Goal: Complete application form: Complete application form

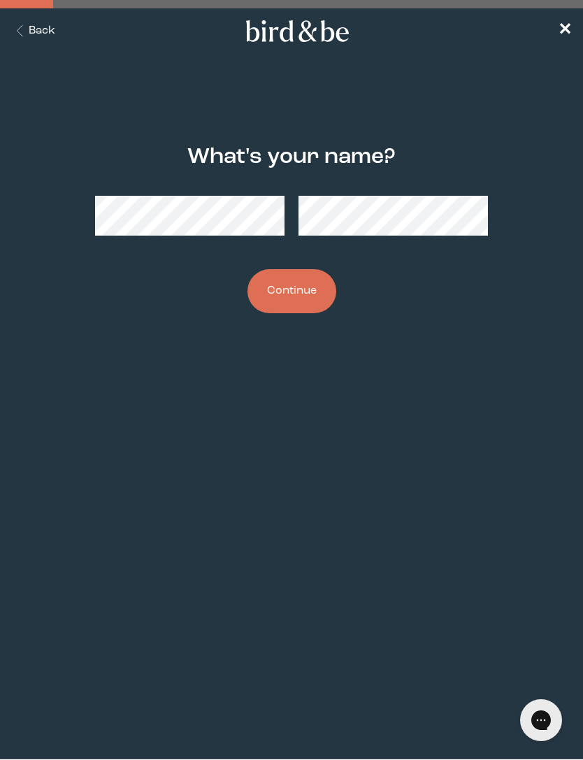
click at [298, 292] on button "Continue" at bounding box center [291, 291] width 89 height 44
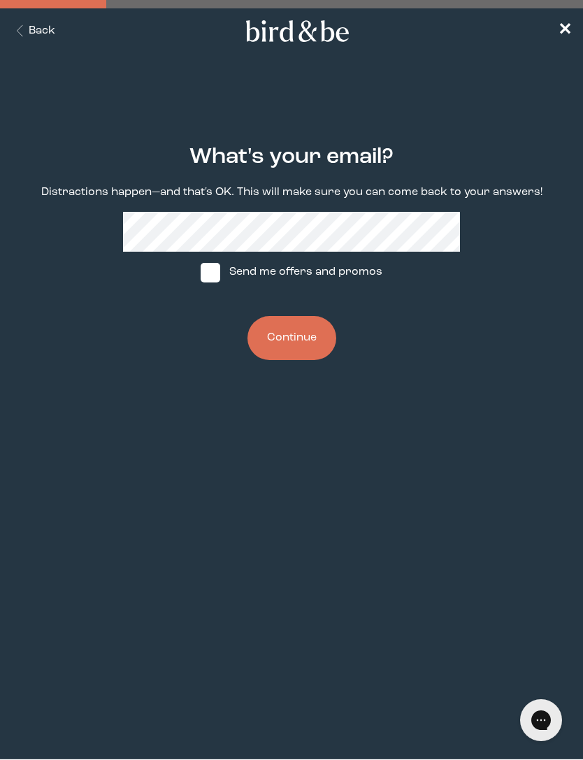
click at [301, 345] on button "Continue" at bounding box center [291, 338] width 89 height 44
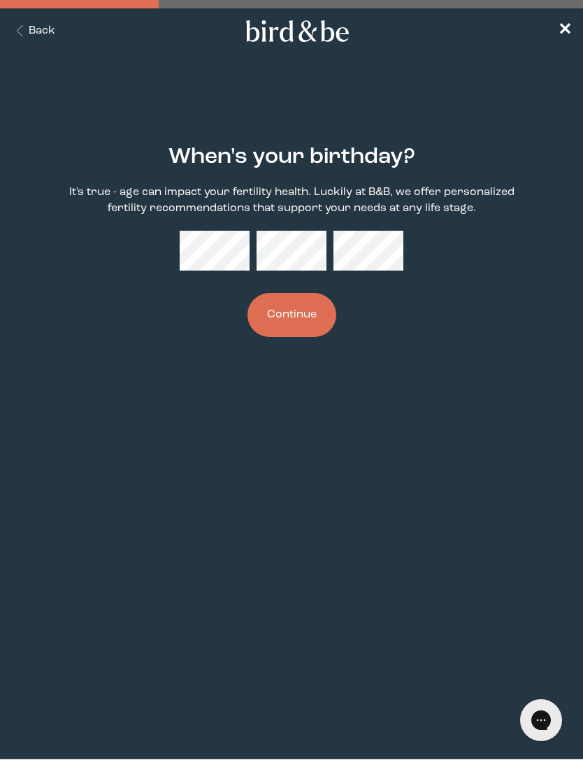
click at [316, 312] on button "Continue" at bounding box center [291, 315] width 89 height 44
click at [296, 337] on button "Continue" at bounding box center [291, 315] width 89 height 44
click at [322, 324] on button "Continue" at bounding box center [291, 315] width 89 height 44
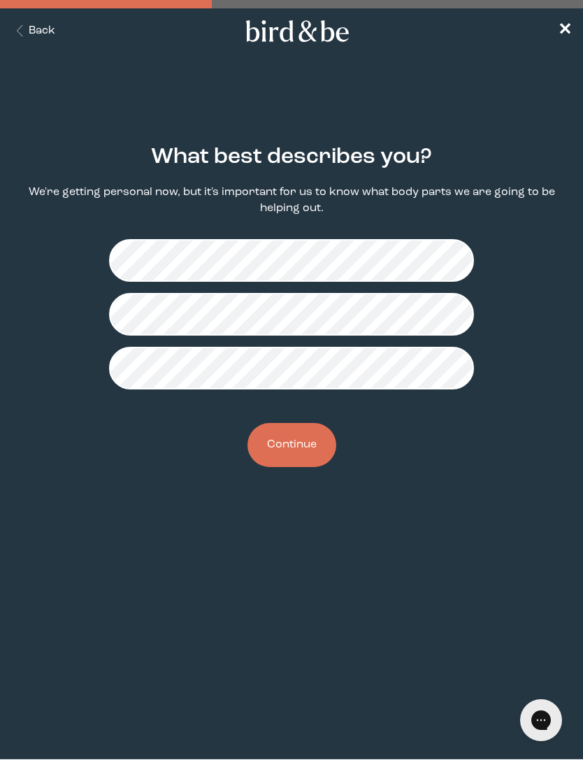
click at [297, 456] on button "Continue" at bounding box center [291, 445] width 89 height 44
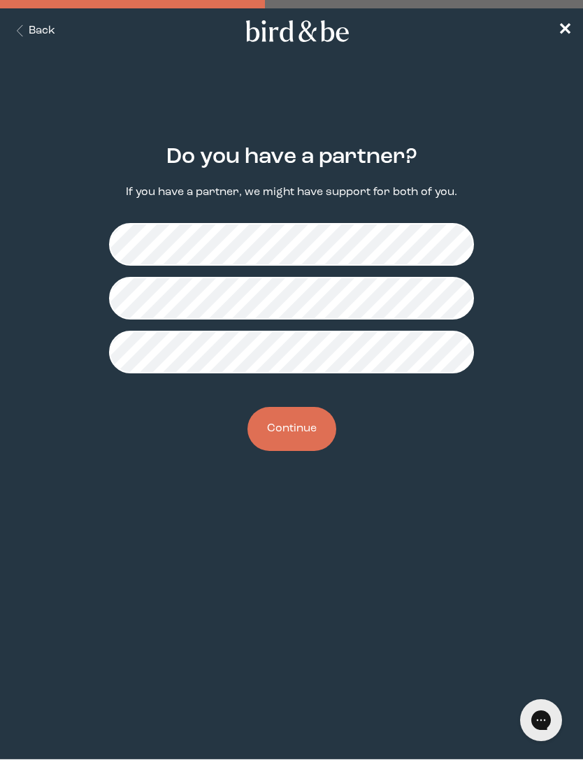
click at [280, 451] on button "Continue" at bounding box center [291, 429] width 89 height 44
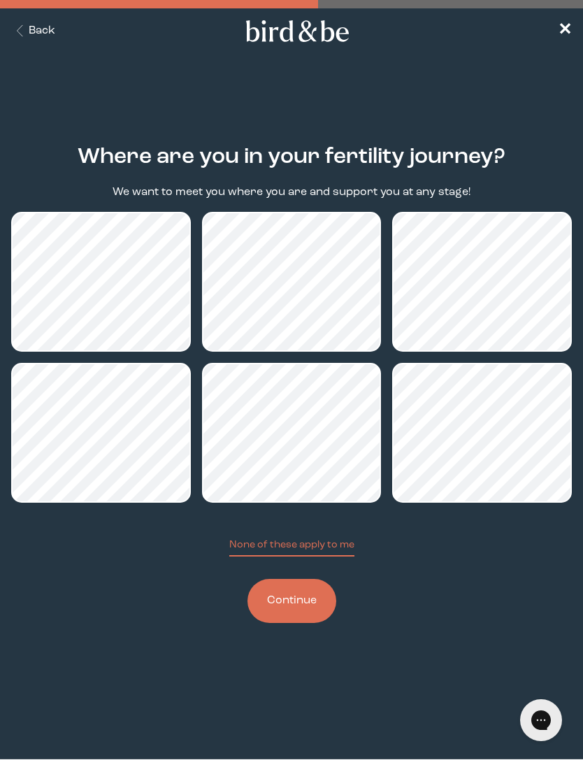
click at [312, 612] on button "Continue" at bounding box center [291, 601] width 89 height 44
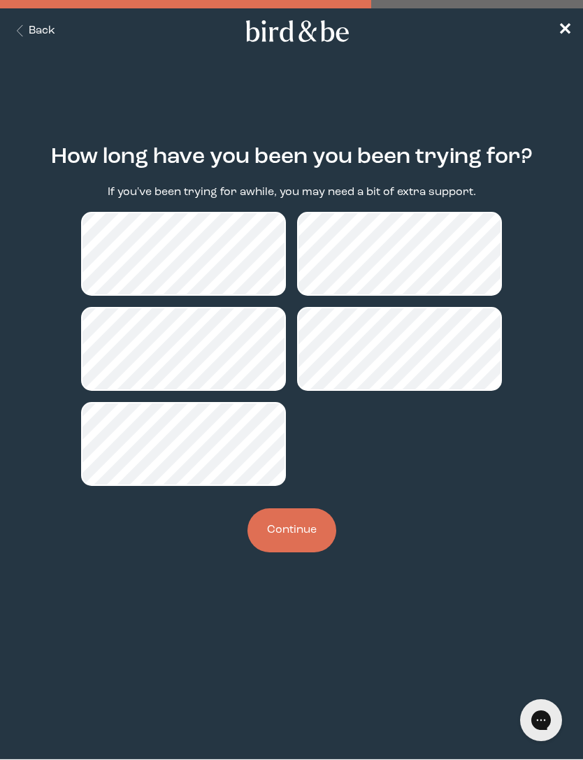
click at [313, 536] on button "Continue" at bounding box center [291, 530] width 89 height 44
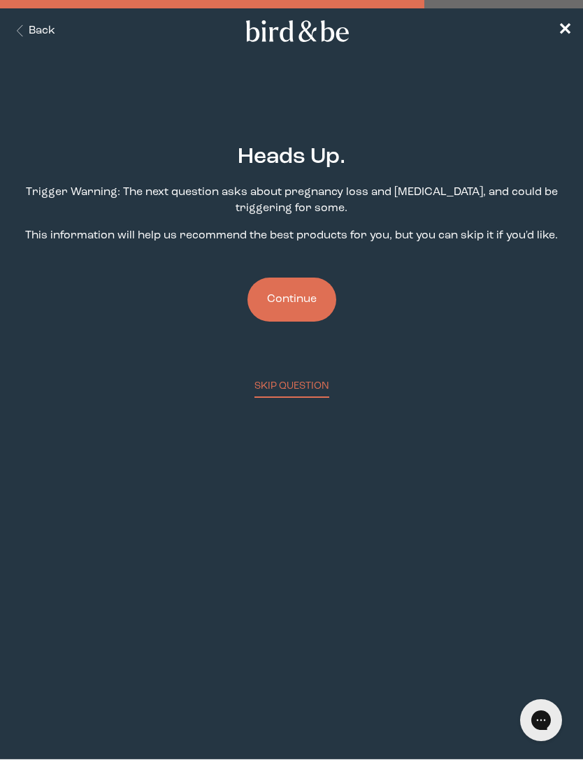
click at [314, 307] on button "Continue" at bounding box center [291, 300] width 89 height 44
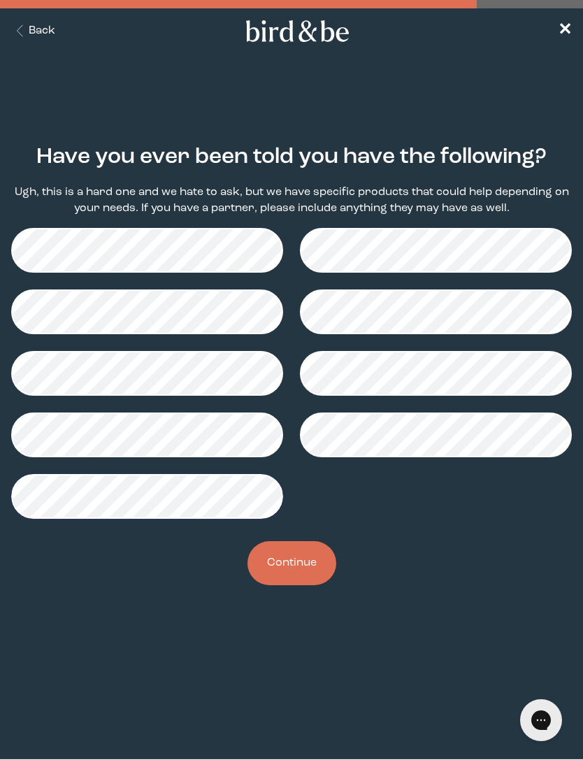
click at [317, 571] on button "Continue" at bounding box center [291, 563] width 89 height 44
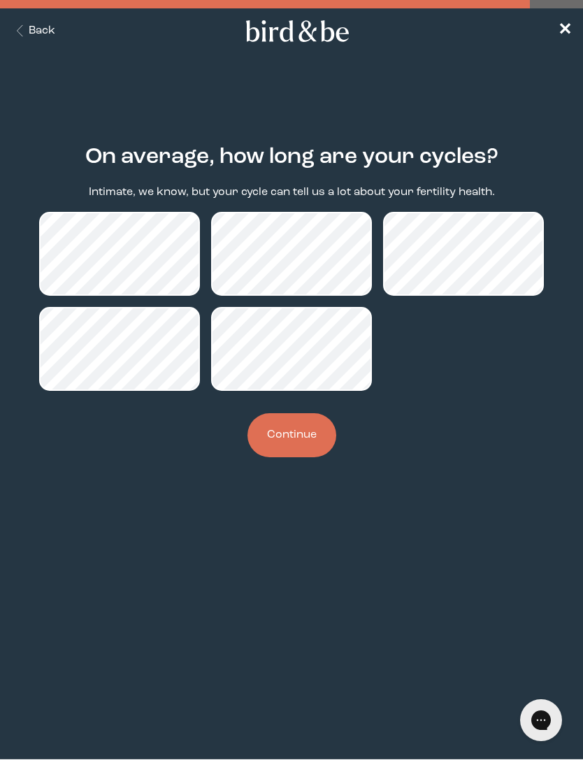
click at [305, 445] on button "Continue" at bounding box center [291, 435] width 89 height 44
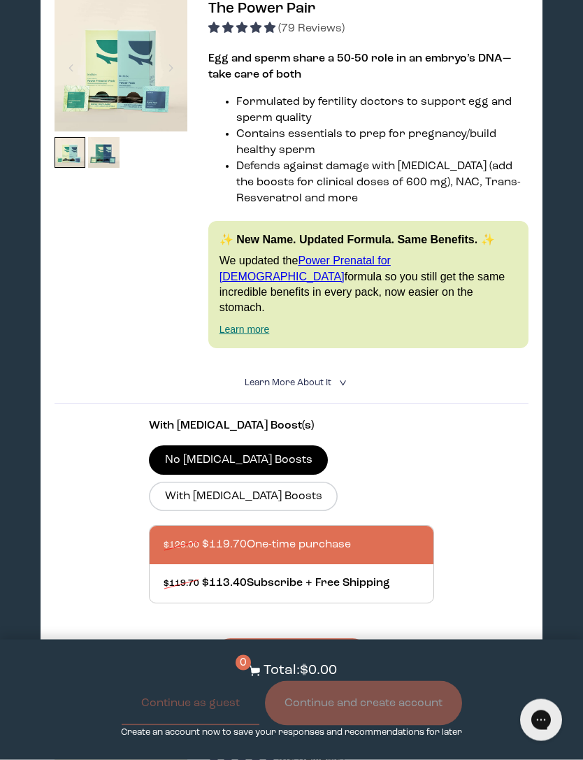
scroll to position [271, 0]
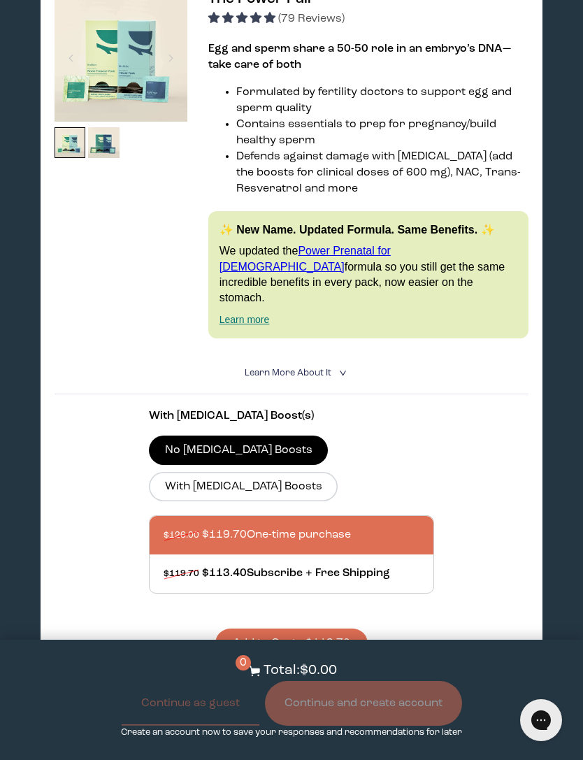
click at [338, 472] on label "With [MEDICAL_DATA] Boosts" at bounding box center [243, 486] width 189 height 29
click at [0, 0] on input "With [MEDICAL_DATA] Boosts" at bounding box center [0, 0] width 0 height 0
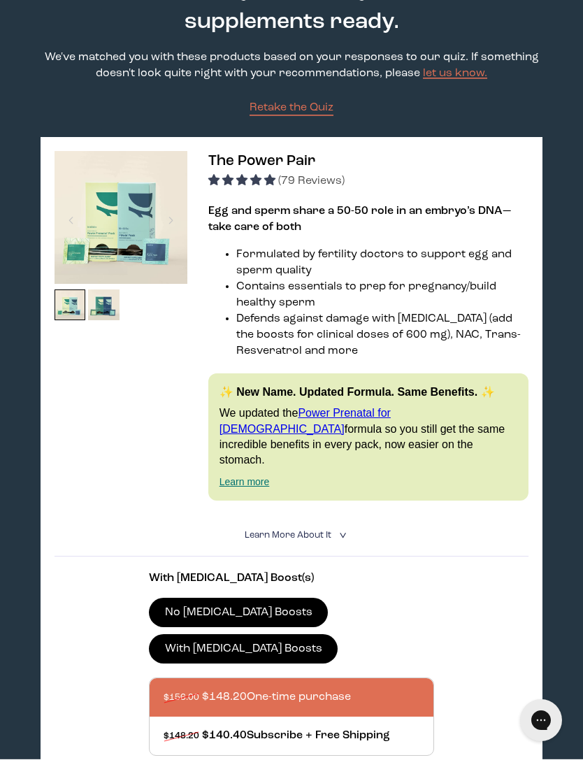
scroll to position [108, 0]
click at [340, 535] on icon "<" at bounding box center [341, 536] width 13 height 8
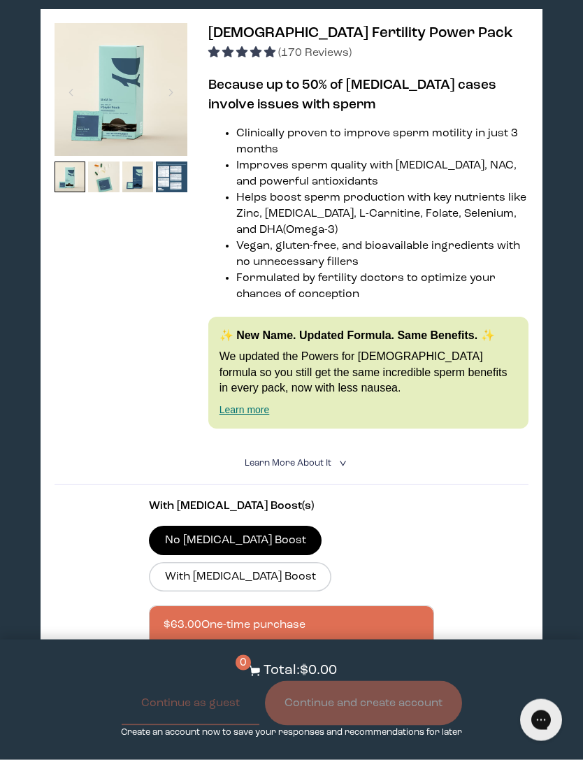
scroll to position [3397, 0]
click at [350, 484] on details "Learn More About it < What makes it special 30 daily packs to simplify your rou…" at bounding box center [292, 463] width 475 height 42
click at [359, 484] on details "Learn More About it < What makes it special 30 daily packs to simplify your rou…" at bounding box center [292, 463] width 475 height 42
click at [348, 467] on icon "<" at bounding box center [341, 463] width 13 height 8
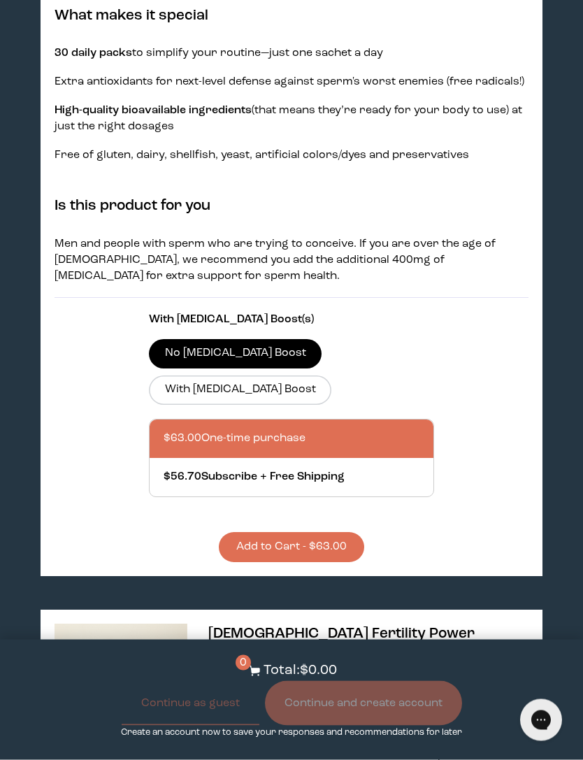
scroll to position [3896, 0]
click at [331, 405] on label "With [MEDICAL_DATA] Boost" at bounding box center [240, 389] width 182 height 29
click at [0, 0] on input "With [MEDICAL_DATA] Boost" at bounding box center [0, 0] width 0 height 0
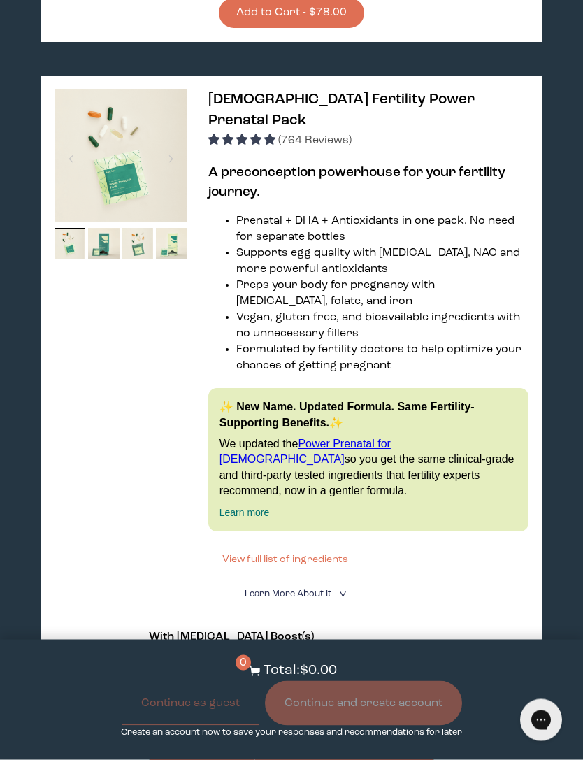
scroll to position [4433, 0]
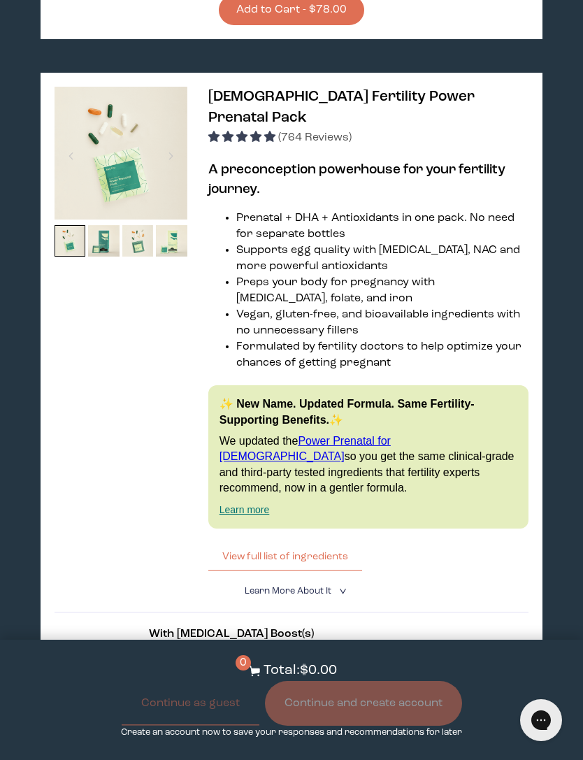
click at [341, 595] on icon "<" at bounding box center [341, 591] width 13 height 8
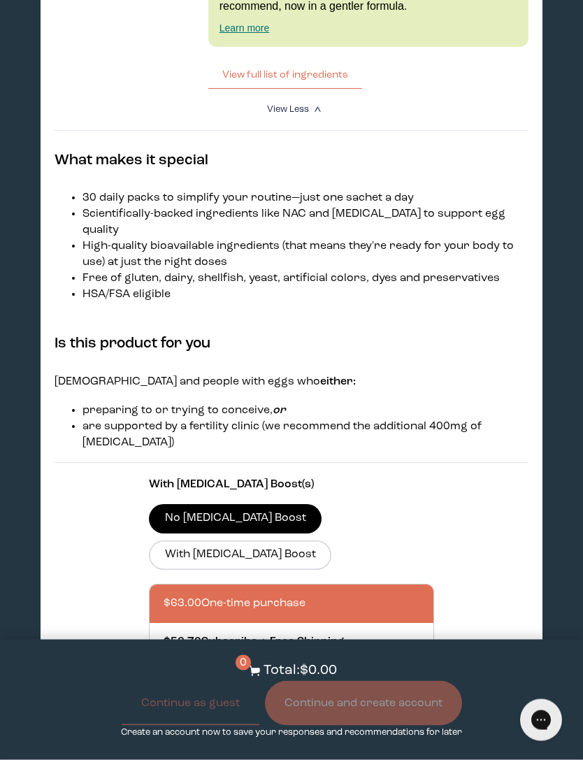
scroll to position [4914, 0]
click at [331, 540] on label "With [MEDICAL_DATA] Boost" at bounding box center [240, 554] width 182 height 29
click at [0, 0] on input "With [MEDICAL_DATA] Boost" at bounding box center [0, 0] width 0 height 0
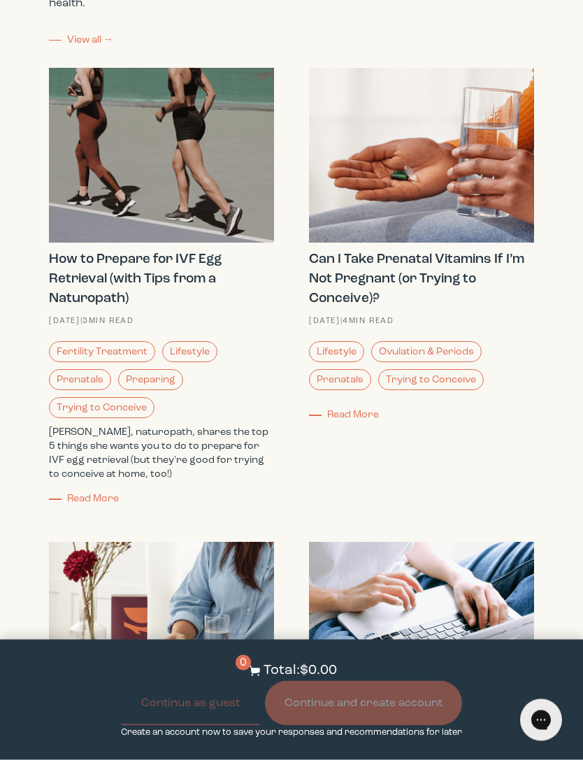
scroll to position [5840, 0]
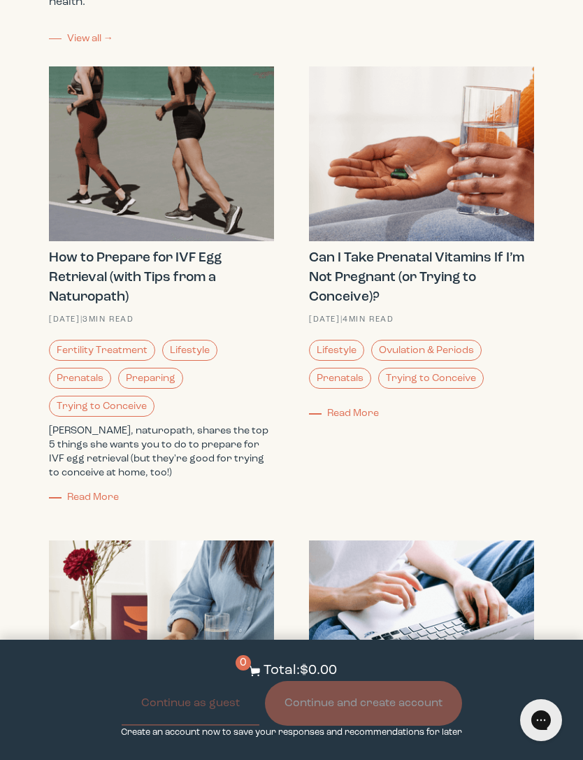
click at [477, 372] on link "Trying to Conceive" at bounding box center [431, 378] width 106 height 21
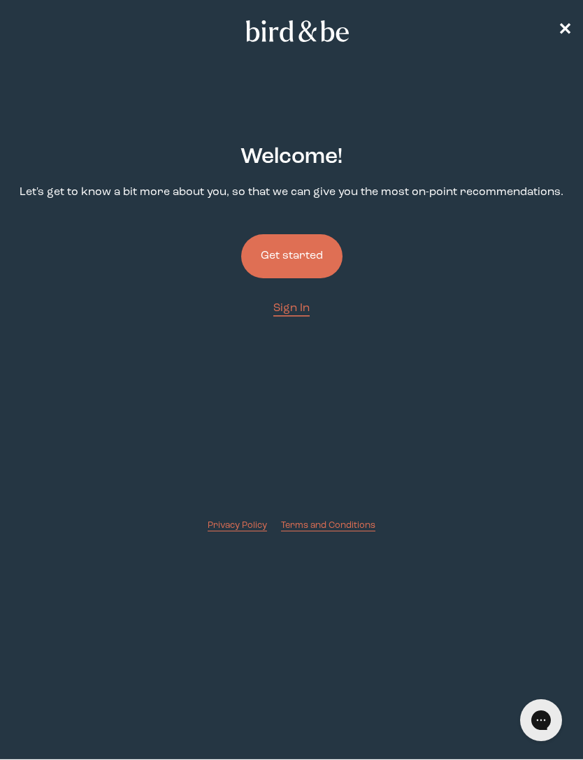
click at [331, 247] on button "Get started" at bounding box center [291, 256] width 101 height 44
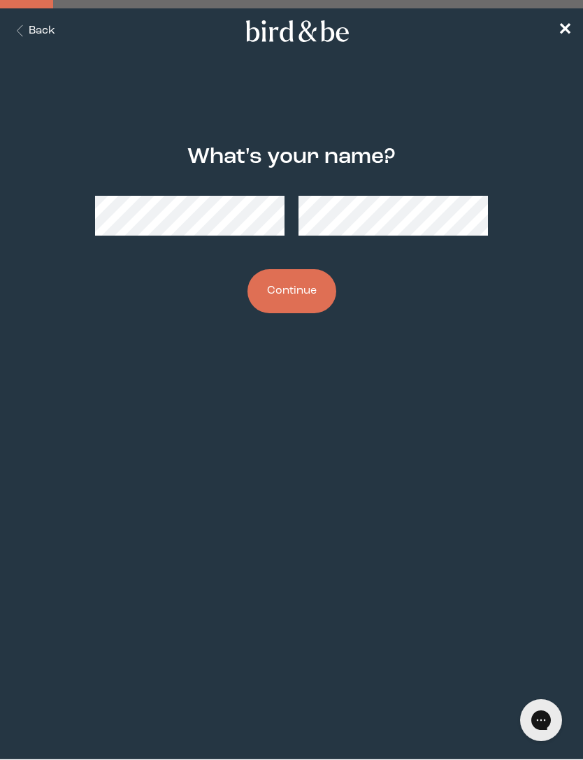
click at [332, 290] on button "Continue" at bounding box center [291, 291] width 89 height 44
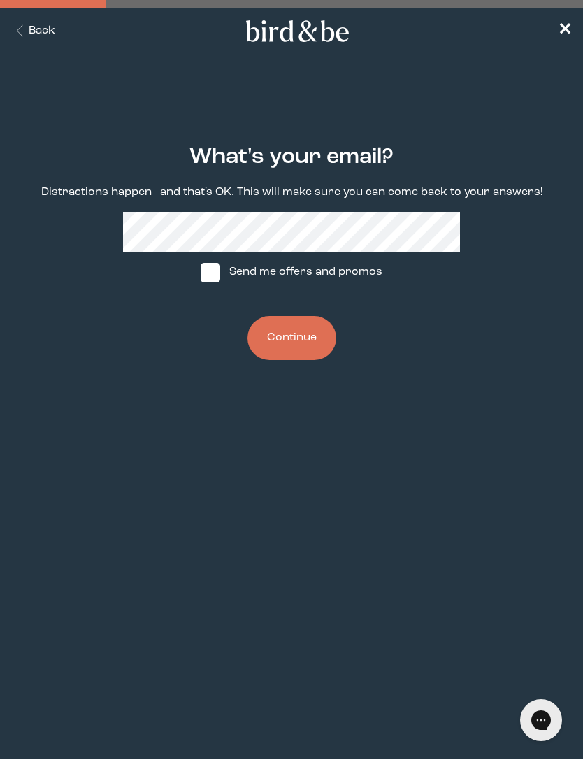
click at [312, 338] on button "Continue" at bounding box center [291, 338] width 89 height 44
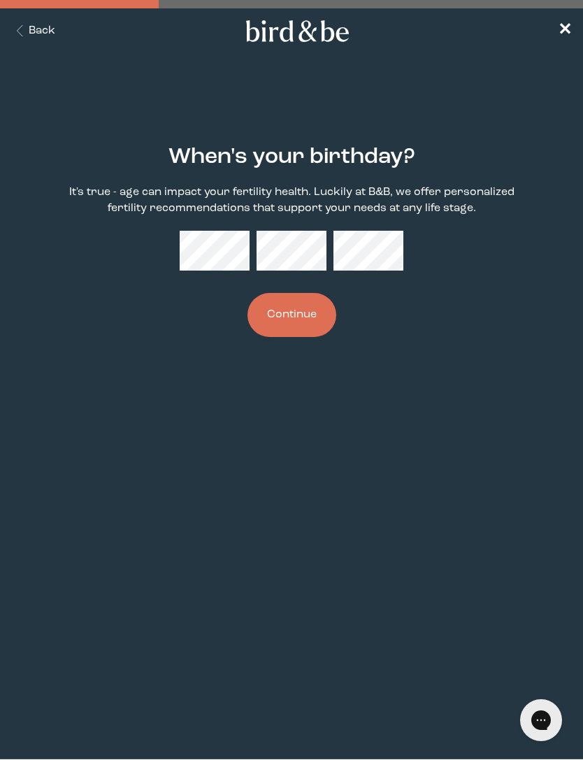
click at [319, 326] on button "Continue" at bounding box center [291, 315] width 89 height 44
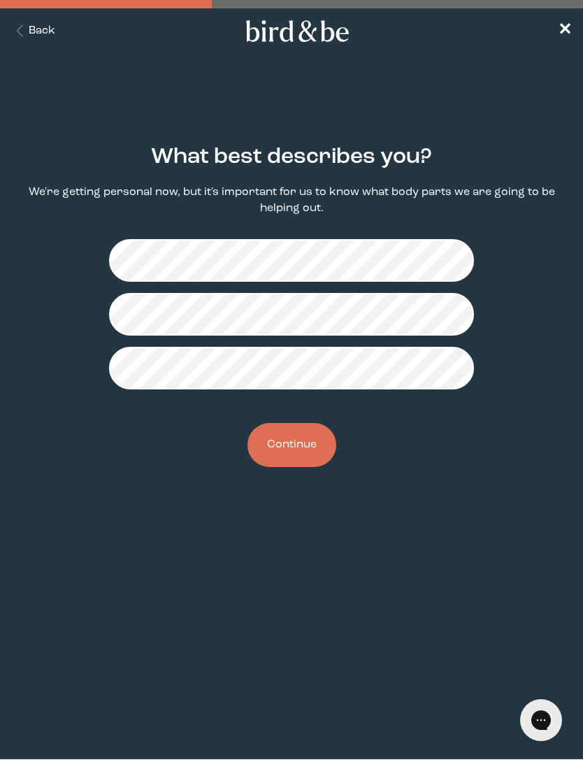
click at [334, 448] on button "Continue" at bounding box center [291, 445] width 89 height 44
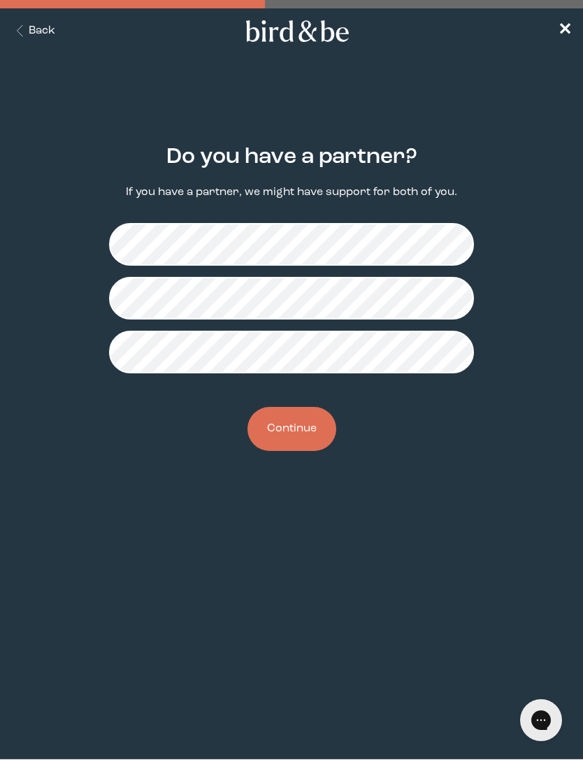
click at [302, 431] on button "Continue" at bounding box center [291, 429] width 89 height 44
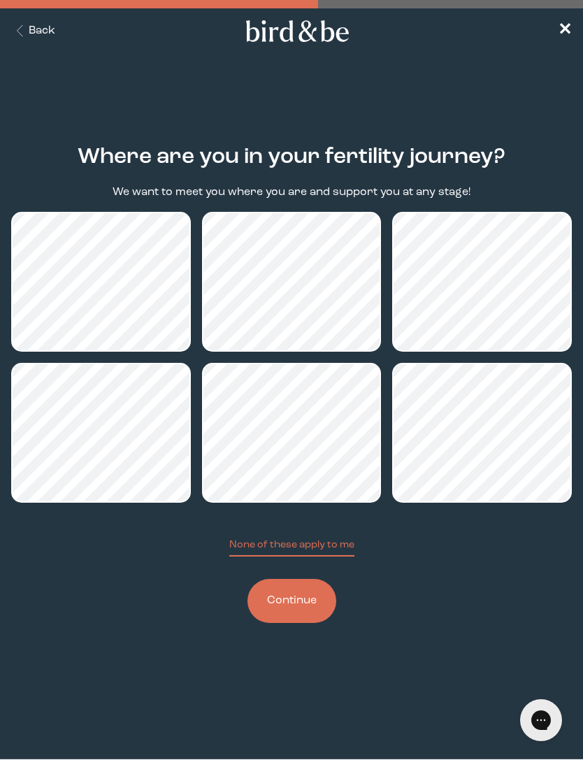
click at [305, 607] on button "Continue" at bounding box center [291, 601] width 89 height 44
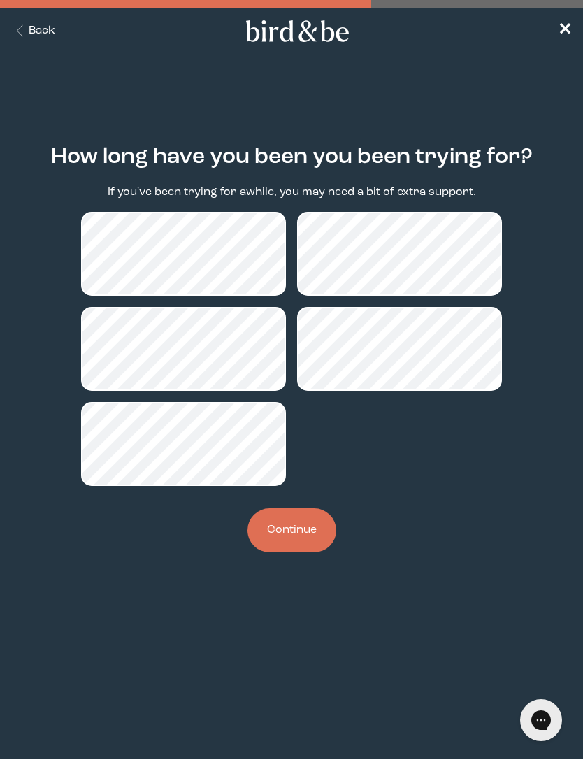
click at [312, 532] on button "Continue" at bounding box center [291, 530] width 89 height 44
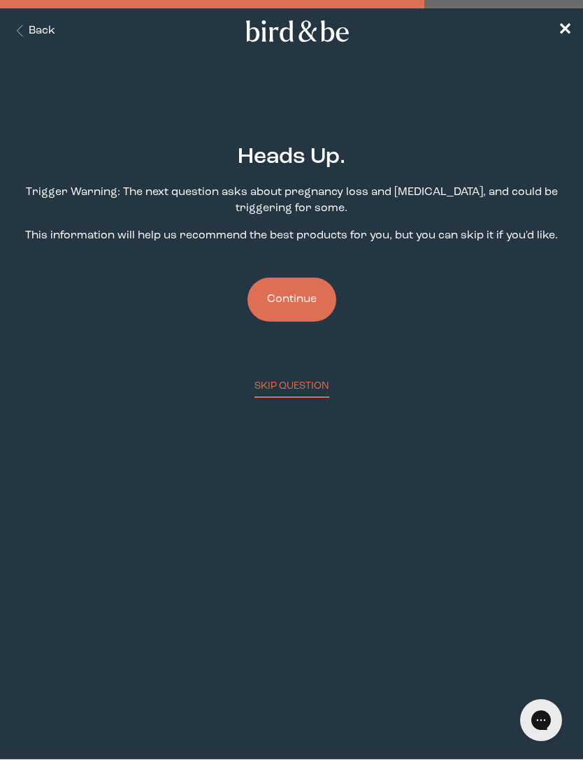
click at [317, 300] on button "Continue" at bounding box center [291, 300] width 89 height 44
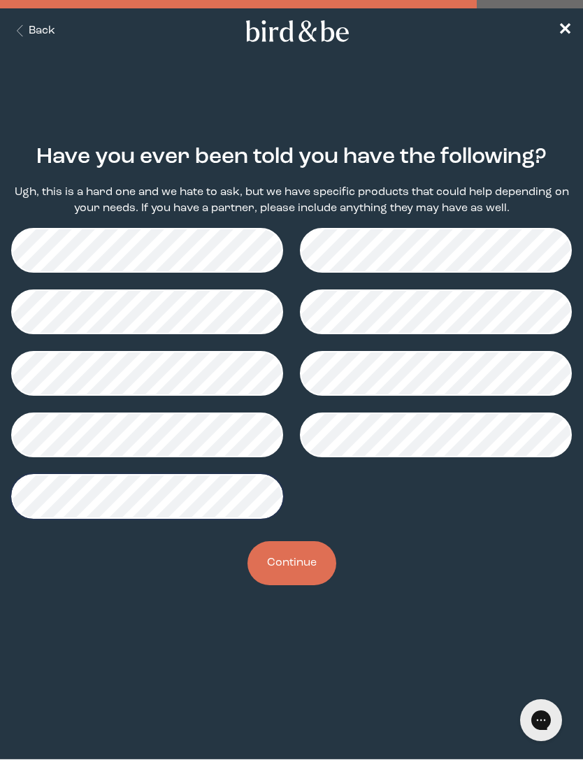
click at [322, 558] on button "Continue" at bounding box center [291, 563] width 89 height 44
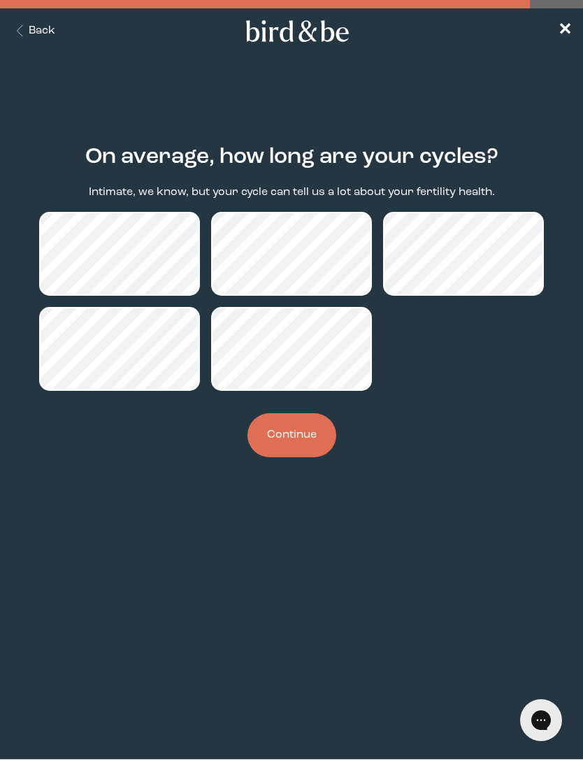
click at [303, 442] on button "Continue" at bounding box center [291, 435] width 89 height 44
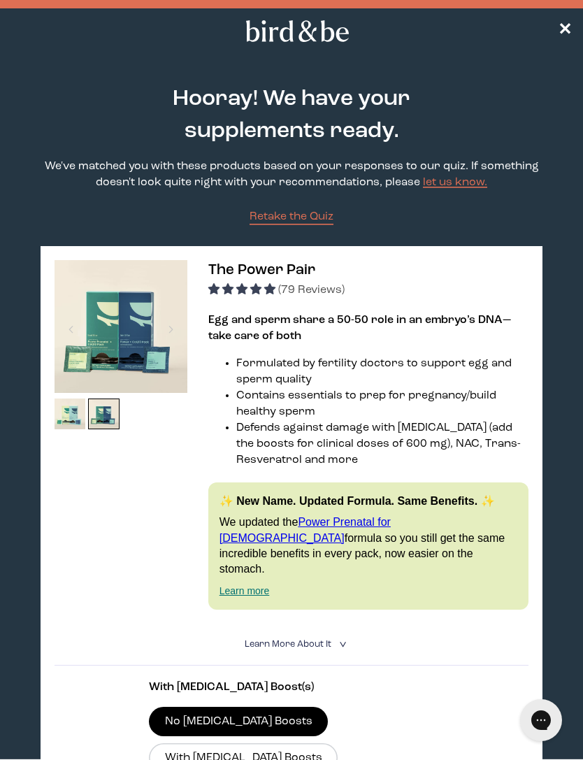
click at [117, 428] on img at bounding box center [103, 413] width 31 height 31
click at [338, 639] on details "Learn More About it < What makes it special 30 daily packs to simplify your rou…" at bounding box center [292, 645] width 475 height 42
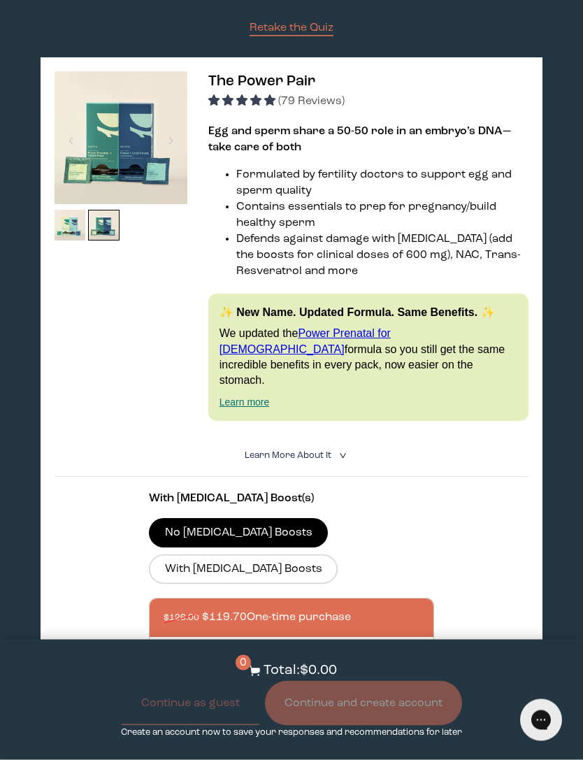
scroll to position [194, 0]
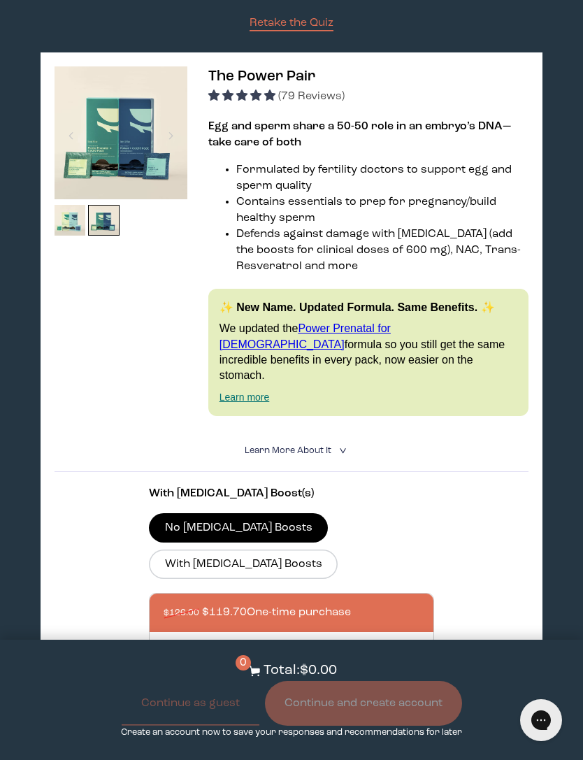
click at [338, 549] on label "With [MEDICAL_DATA] Boosts" at bounding box center [243, 563] width 189 height 29
click at [0, 0] on input "With [MEDICAL_DATA] Boosts" at bounding box center [0, 0] width 0 height 0
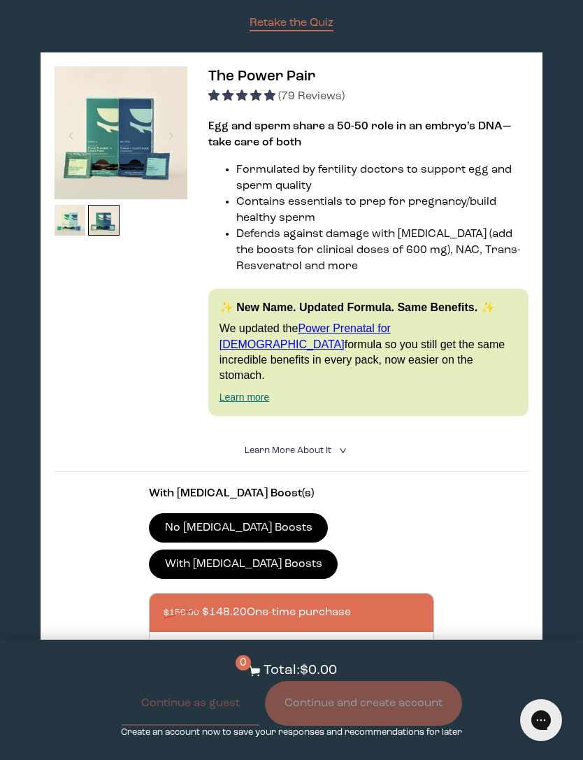
click at [328, 442] on details "Learn More About it < What makes it special 30 daily packs to simplify your rou…" at bounding box center [292, 451] width 475 height 42
click at [342, 450] on icon "<" at bounding box center [341, 451] width 13 height 8
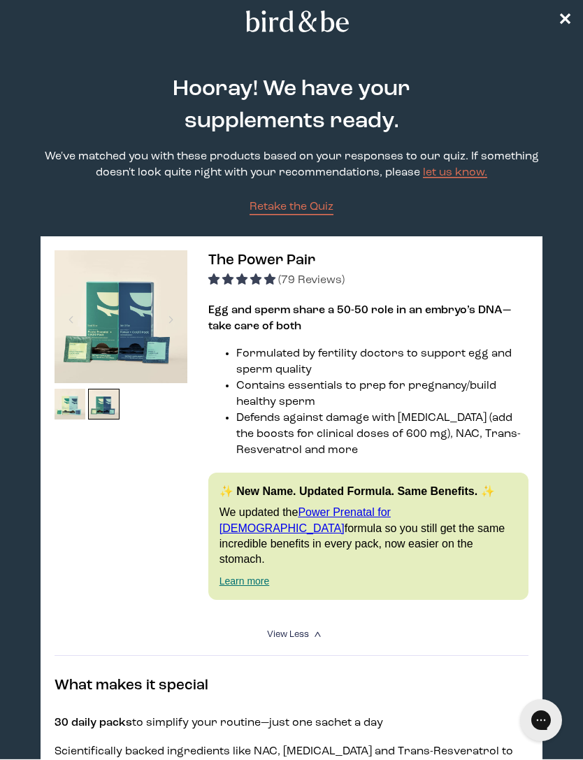
scroll to position [11, 0]
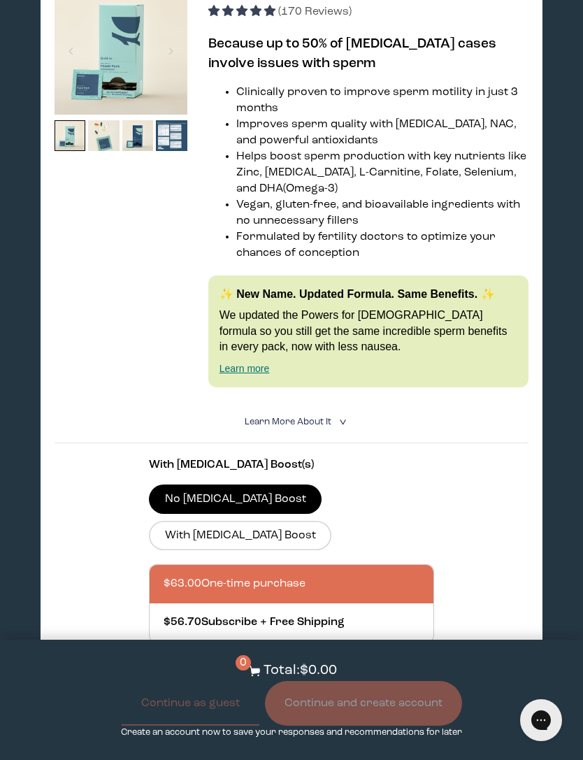
click at [331, 550] on label "With [MEDICAL_DATA] Boost" at bounding box center [240, 535] width 182 height 29
click at [0, 0] on input "With [MEDICAL_DATA] Boost" at bounding box center [0, 0] width 0 height 0
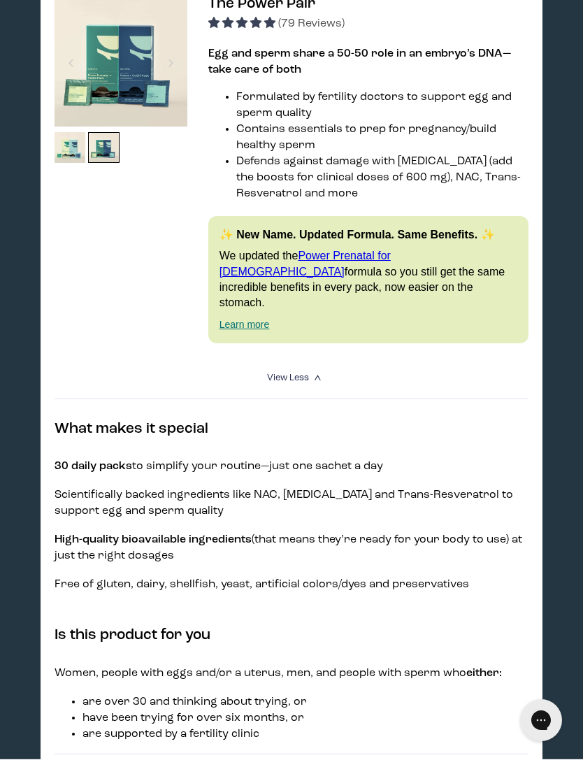
scroll to position [266, 0]
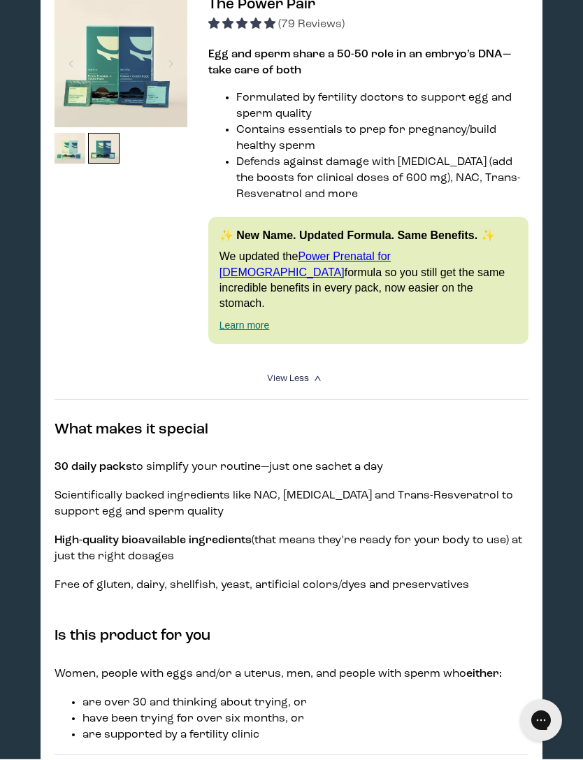
click at [563, 714] on h1 "Chat with us" at bounding box center [588, 720] width 59 height 14
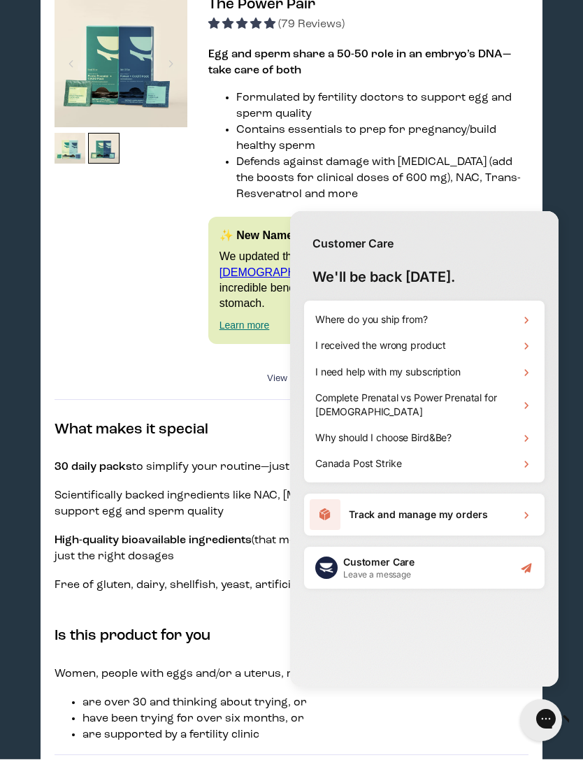
click at [478, 436] on div "Why should I choose Bird&Be?" at bounding box center [424, 437] width 229 height 27
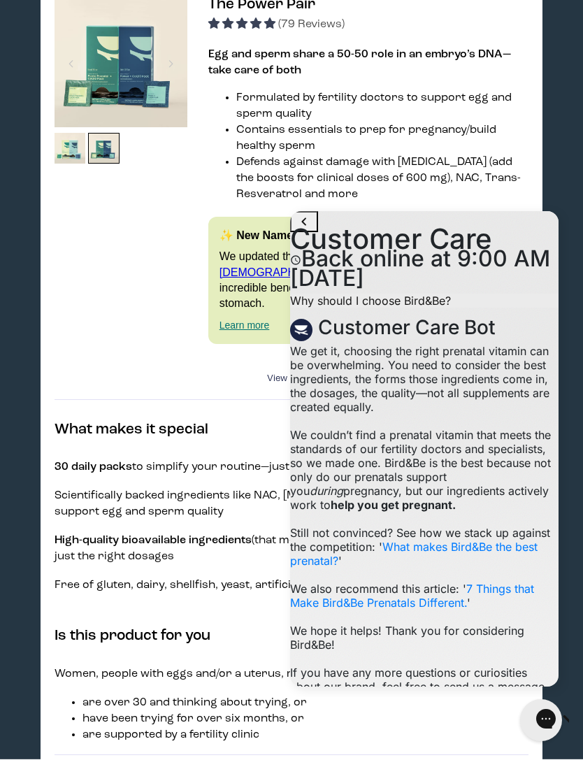
scroll to position [309, 0]
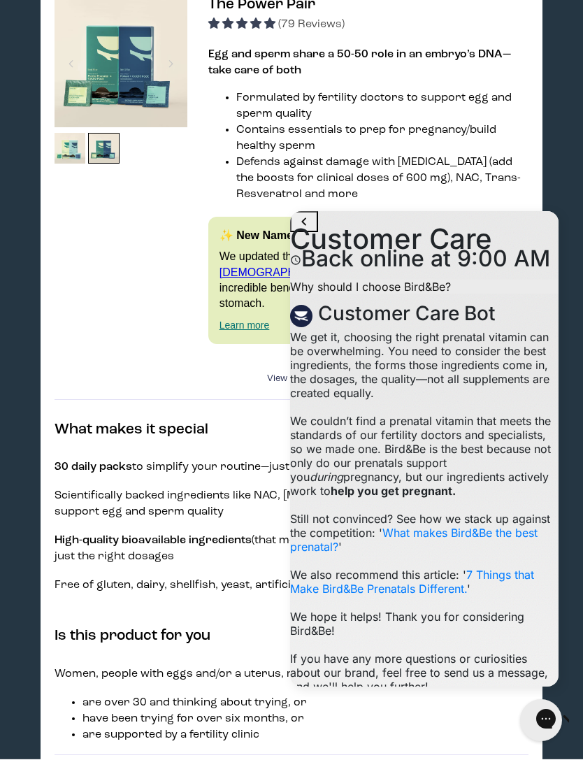
scroll to position [366, 0]
click at [91, 305] on div at bounding box center [121, 176] width 133 height 364
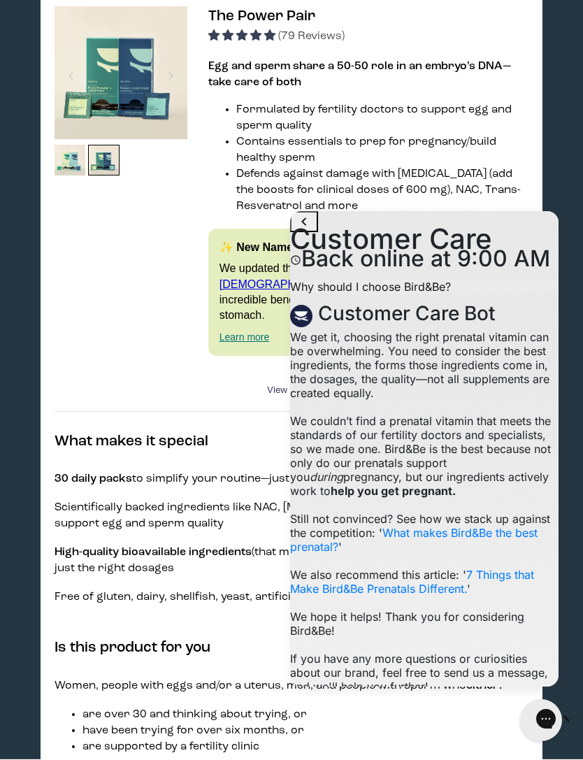
scroll to position [253, 0]
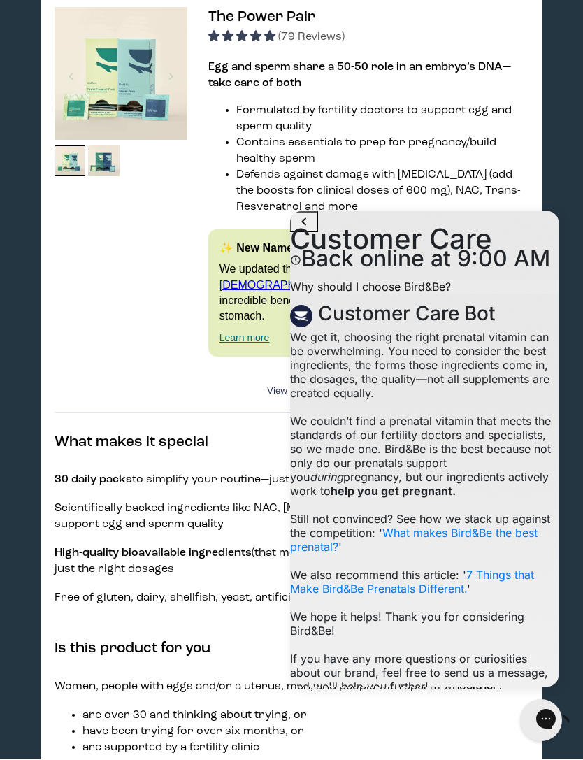
click at [81, 177] on img at bounding box center [70, 160] width 31 height 31
click at [127, 95] on img at bounding box center [121, 73] width 133 height 133
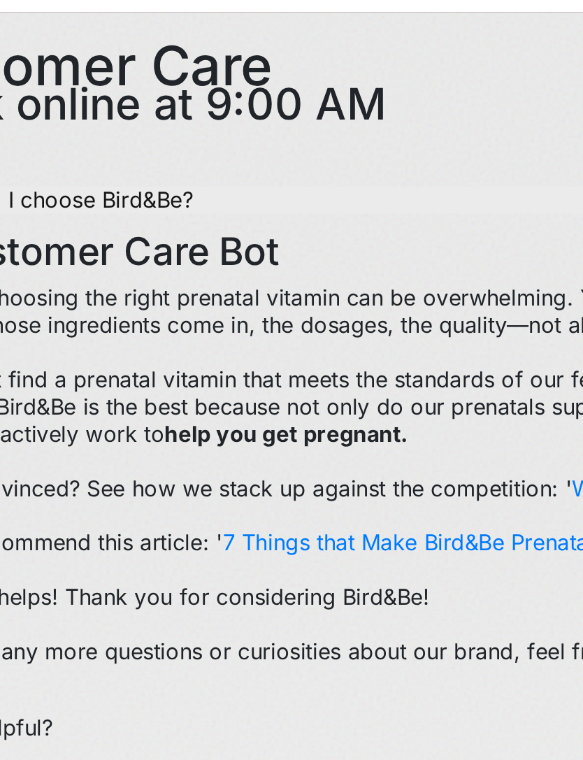
scroll to position [0, 0]
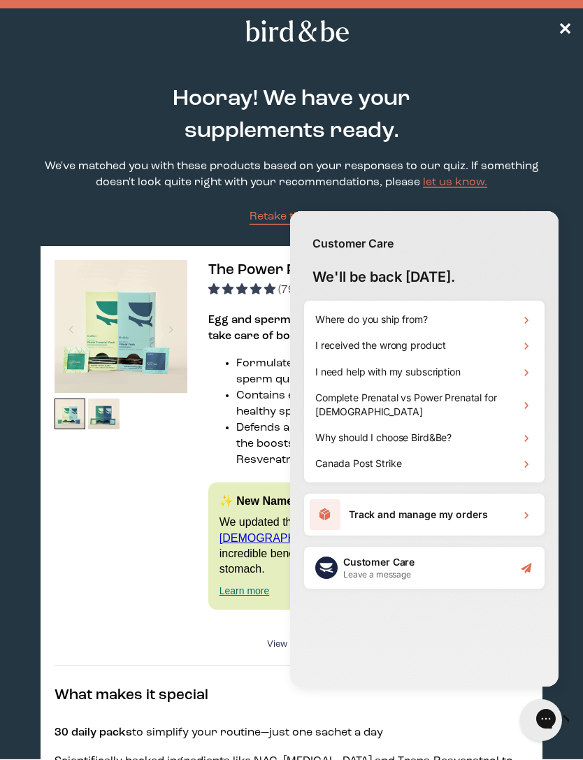
click at [523, 394] on div "Complete Prenatal vs Power Prenatal for [DEMOGRAPHIC_DATA]" at bounding box center [424, 404] width 229 height 39
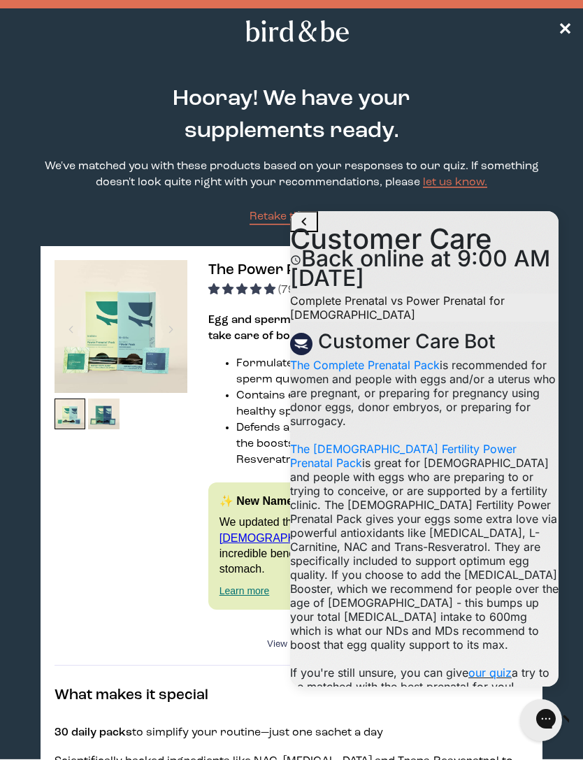
scroll to position [295, 0]
click at [127, 494] on div at bounding box center [121, 442] width 133 height 364
click at [149, 484] on div at bounding box center [121, 442] width 133 height 364
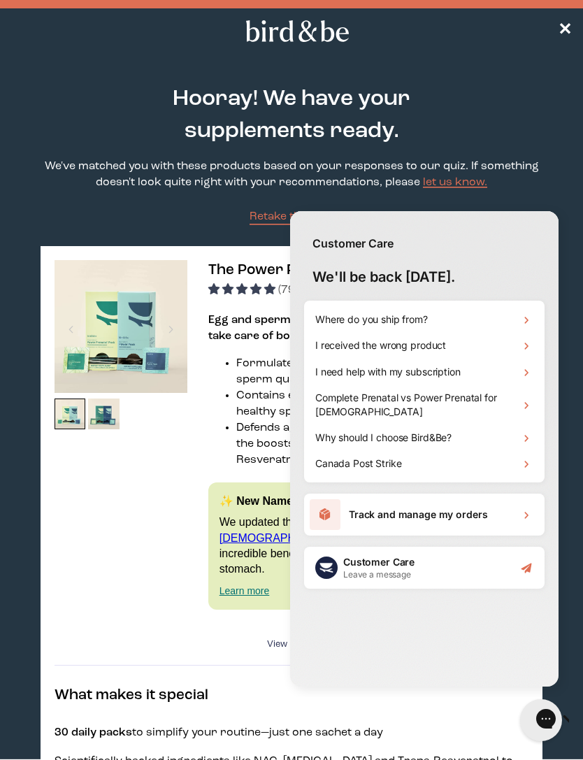
click at [84, 166] on p "We've matched you with these products based on your responses to our quiz. If s…" at bounding box center [292, 175] width 503 height 32
click at [177, 578] on div at bounding box center [121, 442] width 133 height 364
click at [466, 568] on div "Customer Care Leave a message" at bounding box center [424, 568] width 240 height 42
